Goal: Information Seeking & Learning: Learn about a topic

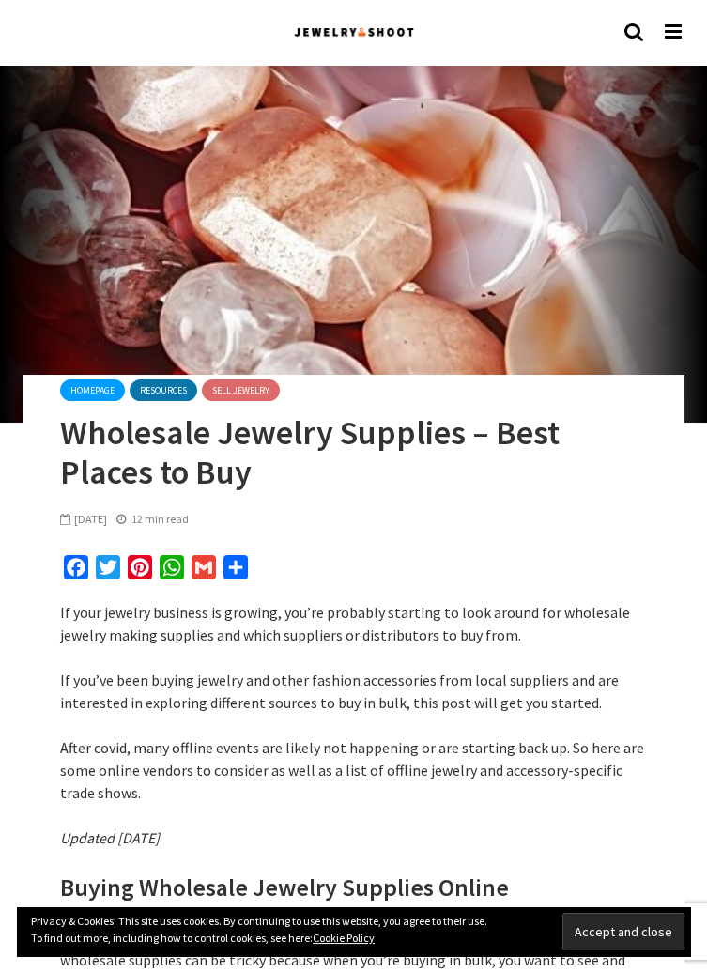
click at [88, 388] on link "homepage" at bounding box center [92, 390] width 65 height 22
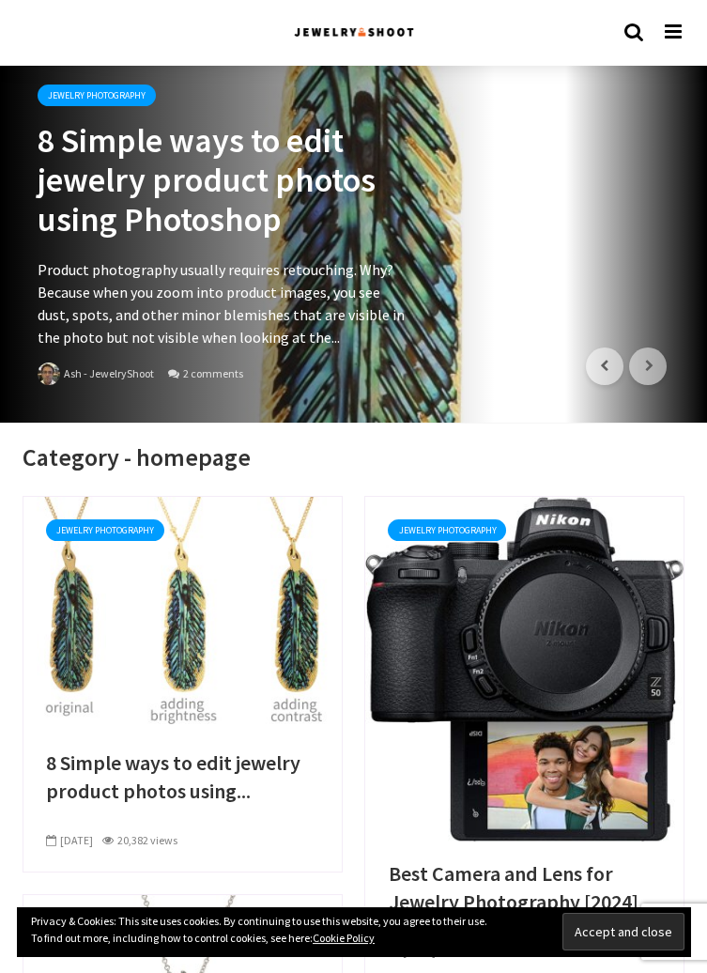
click at [676, 23] on icon at bounding box center [675, 32] width 20 height 20
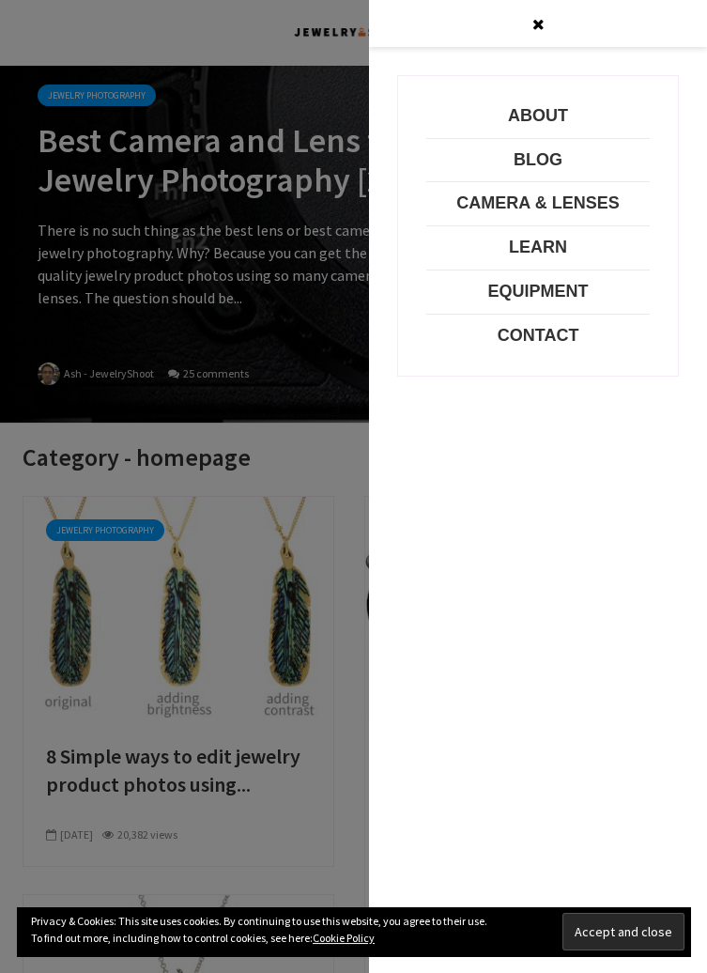
click at [568, 204] on link "Camera & Lenses" at bounding box center [537, 204] width 223 height 44
